Goal: Information Seeking & Learning: Learn about a topic

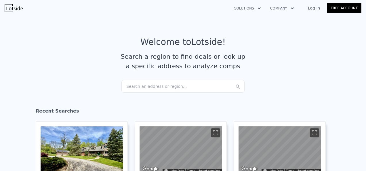
click at [182, 83] on div "Search an address or region..." at bounding box center [182, 86] width 123 height 13
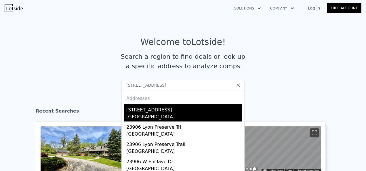
type input "[STREET_ADDRESS]"
click at [154, 120] on div "[GEOGRAPHIC_DATA]" at bounding box center [184, 117] width 116 height 8
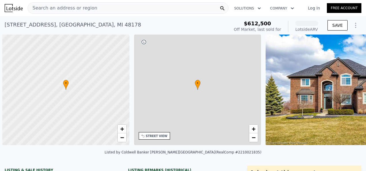
scroll to position [0, 2]
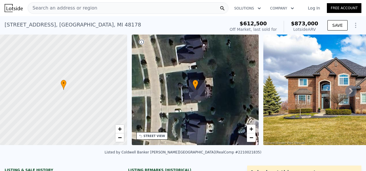
click at [346, 93] on icon at bounding box center [351, 91] width 12 height 12
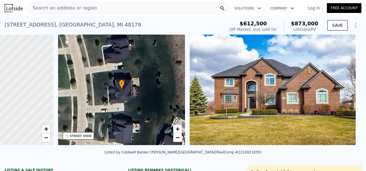
scroll to position [0, 134]
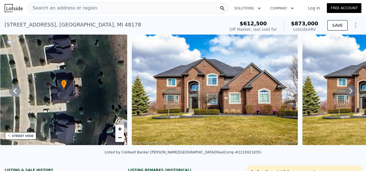
click at [346, 93] on icon at bounding box center [351, 91] width 12 height 12
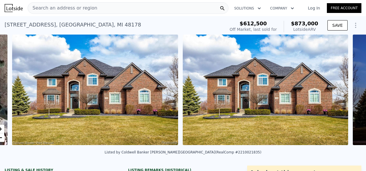
scroll to position [0, 263]
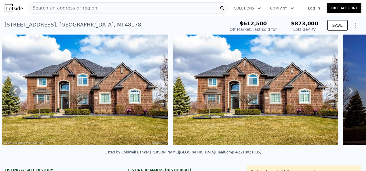
click at [346, 93] on icon at bounding box center [351, 91] width 12 height 12
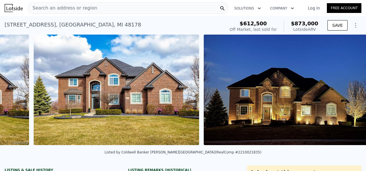
click at [346, 93] on img at bounding box center [287, 90] width 167 height 110
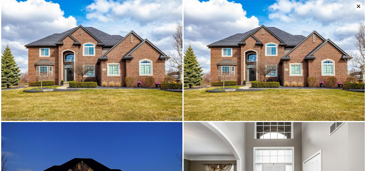
scroll to position [0, 434]
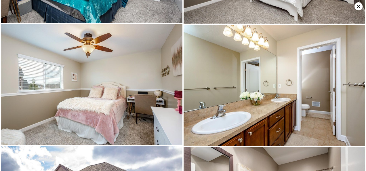
scroll to position [1565, 0]
